Goal: Find specific page/section: Find specific page/section

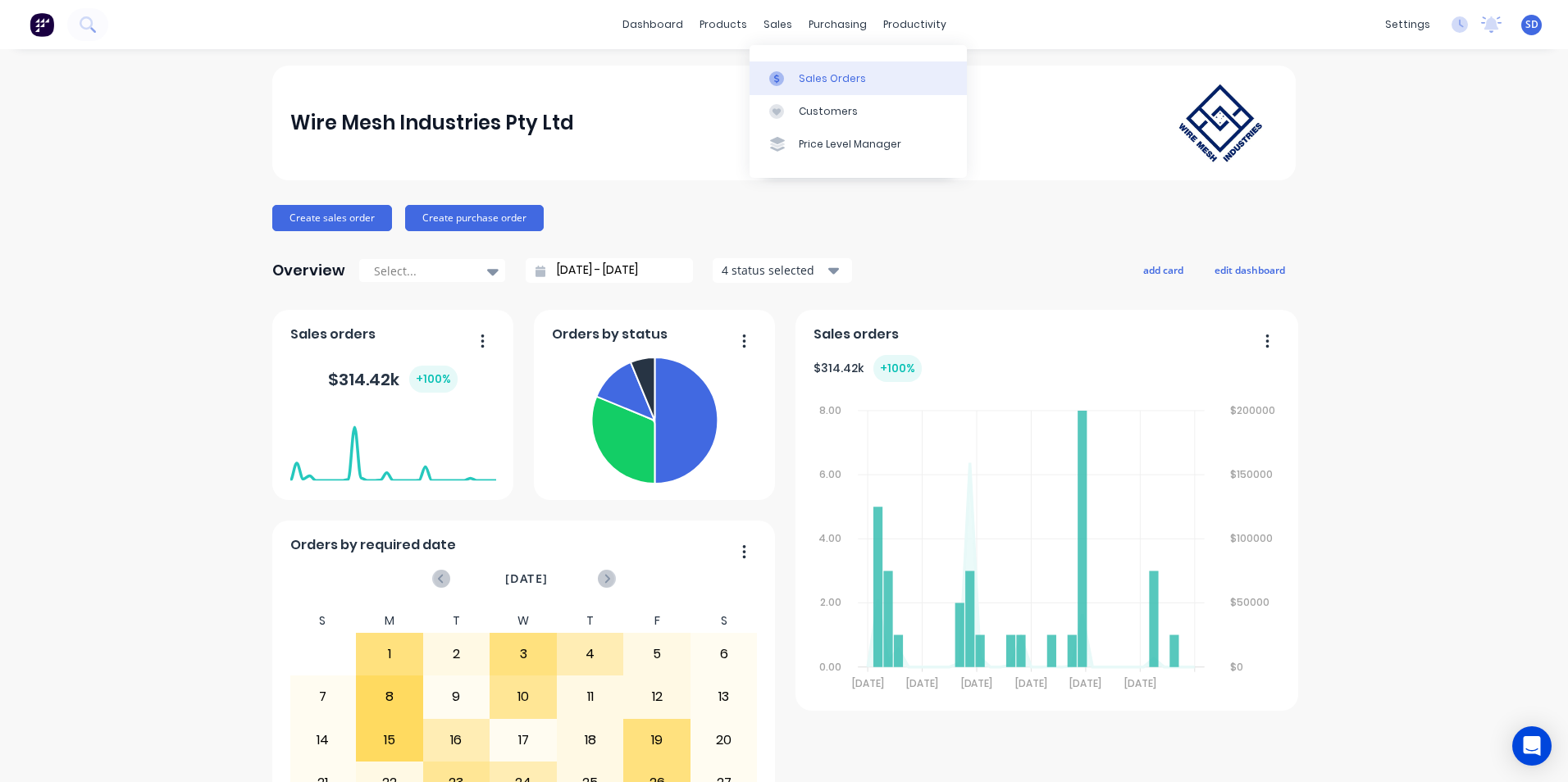
click at [788, 68] on link "Sales Orders" at bounding box center [858, 77] width 217 height 33
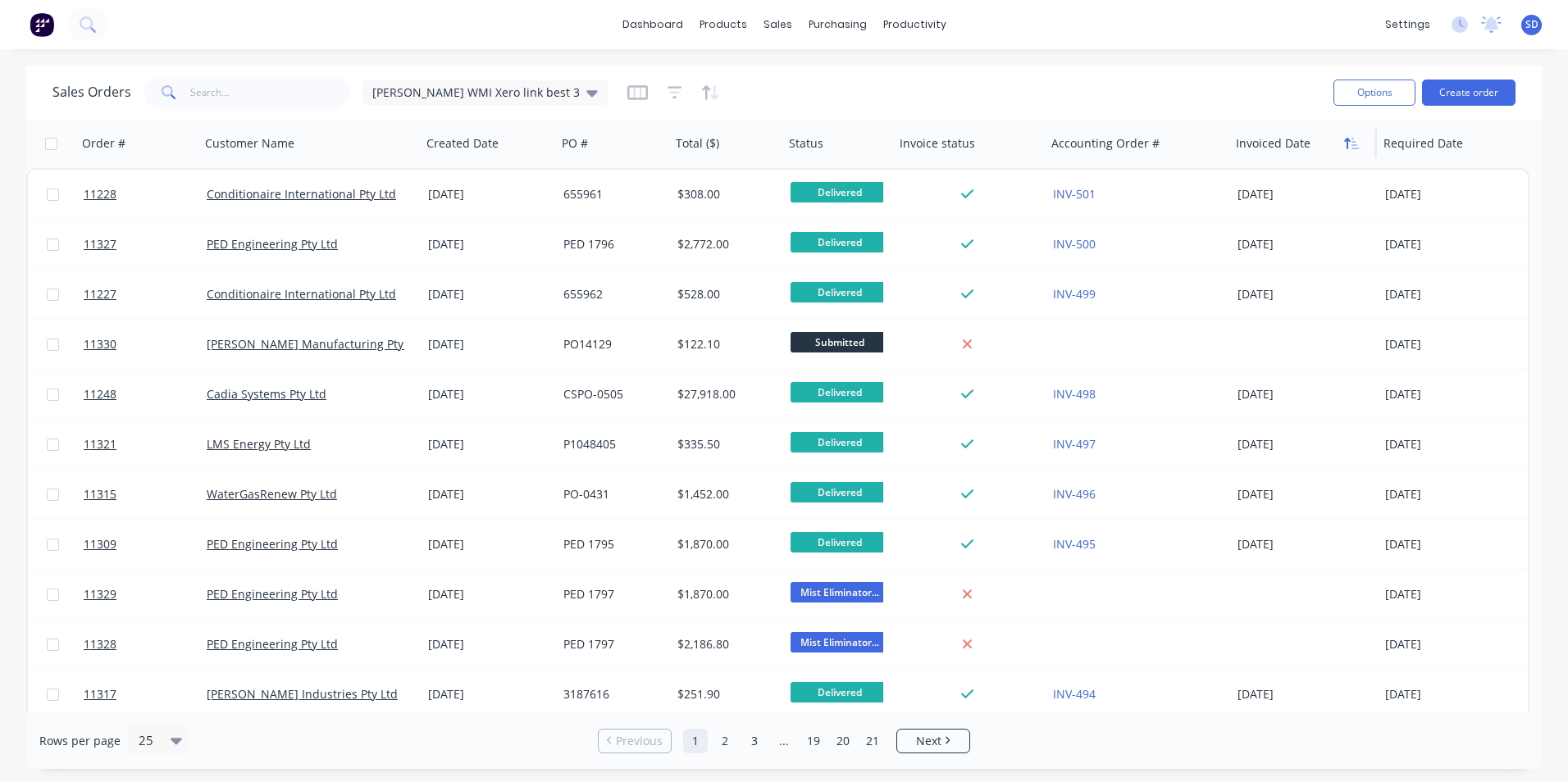
click at [1355, 144] on icon "button" at bounding box center [1355, 143] width 7 height 12
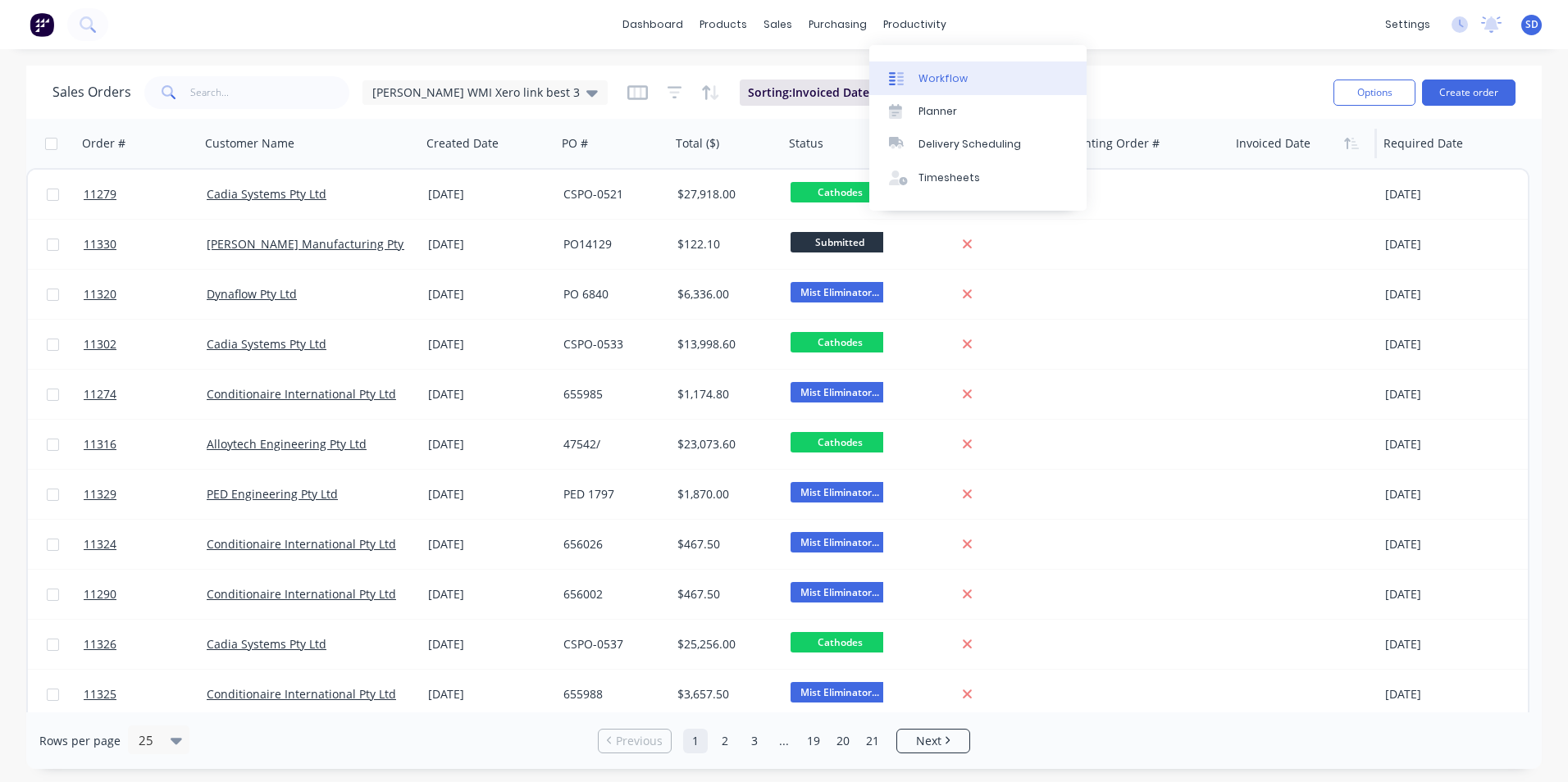
click at [932, 73] on div "Workflow" at bounding box center [943, 78] width 49 height 15
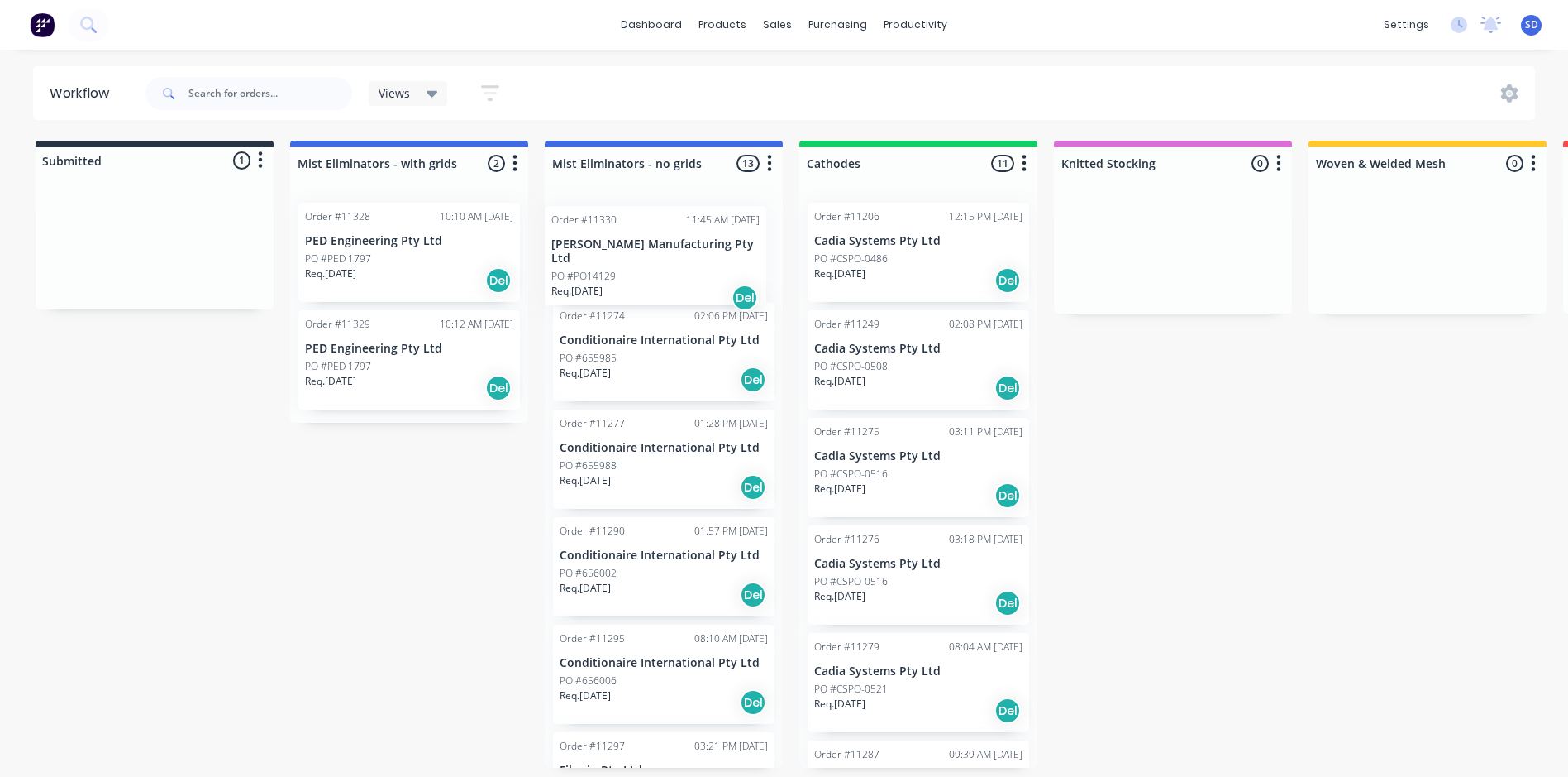
drag, startPoint x: 94, startPoint y: 259, endPoint x: 611, endPoint y: 268, distance: 517.1
click at [611, 268] on div "Submitted 1 Status colour #273444 hex #273444 Save Cancel Summaries Total order…" at bounding box center [1127, 454] width 2278 height 627
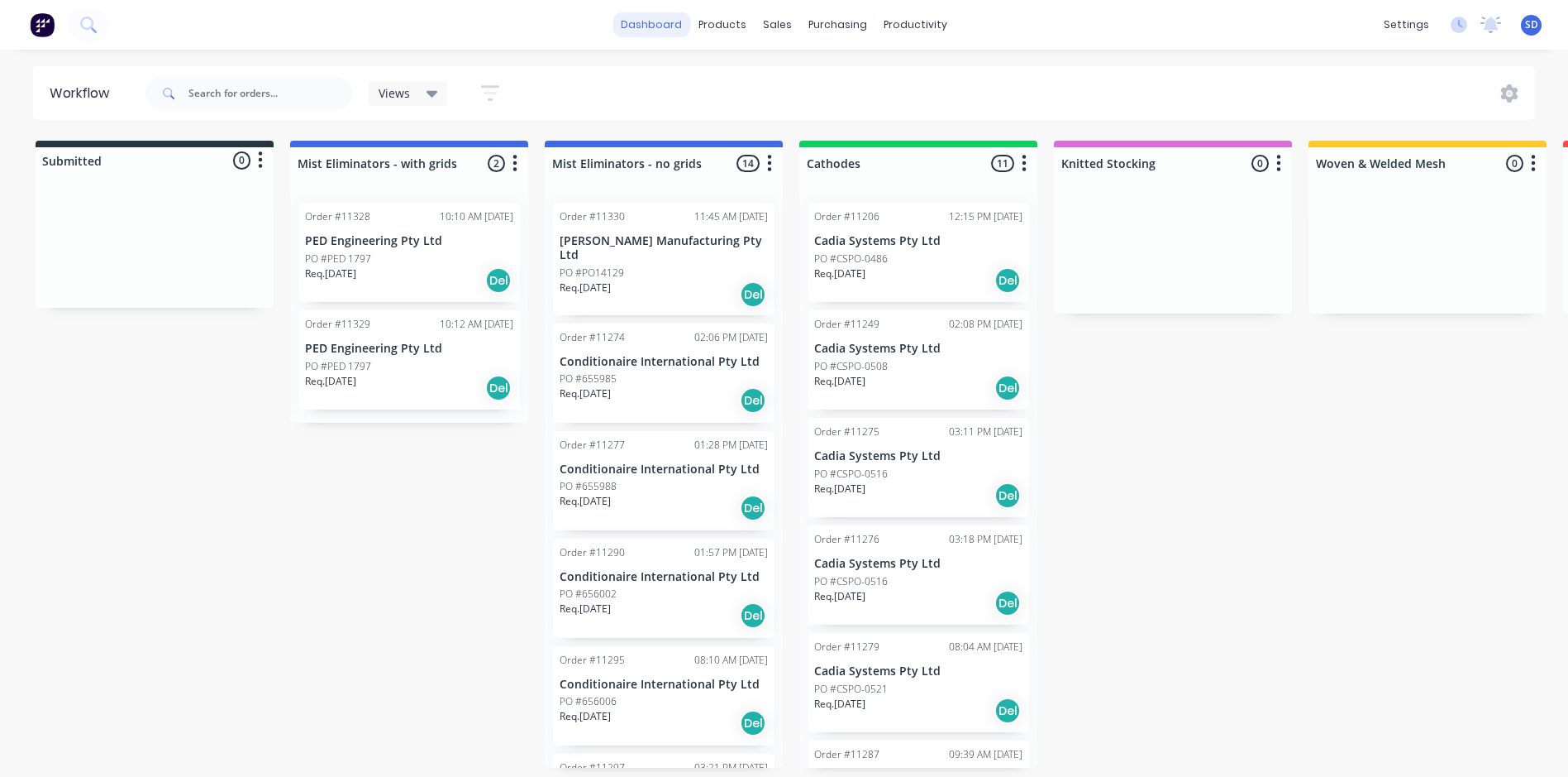
click at [632, 32] on link "dashboard" at bounding box center [652, 24] width 78 height 25
